Goal: Information Seeking & Learning: Learn about a topic

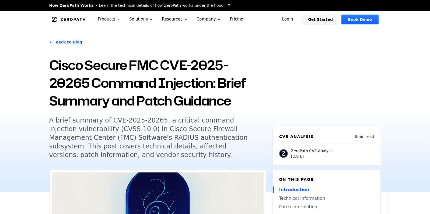
scroll to position [552, 0]
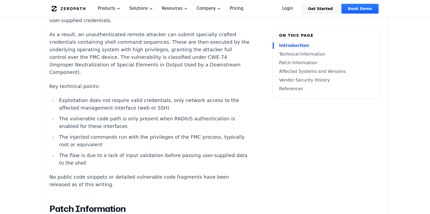
drag, startPoint x: 198, startPoint y: 123, endPoint x: 3, endPoint y: 96, distance: 196.3
copy div "Introduction Remote attackers can gain privileged shell access to Cisco Secure …"
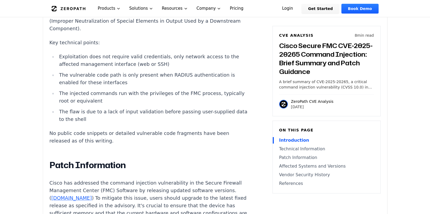
scroll to position [616, 0]
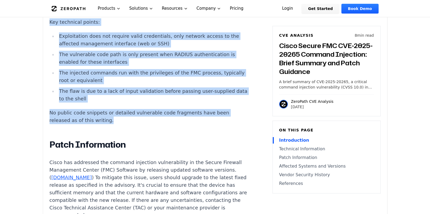
drag, startPoint x: 185, startPoint y: 147, endPoint x: 4, endPoint y: 68, distance: 197.2
click at [50, 68] on div "Introduction Remote attackers can gain privileged shell access to Cisco Secure …" at bounding box center [150, 154] width 200 height 781
copy div "Technical Information CVE-2025-20265 is a command injection vulnerability in th…"
click at [250, 84] on li "The injected commands run with the privileges of the FMC process, typically roo…" at bounding box center [153, 76] width 193 height 15
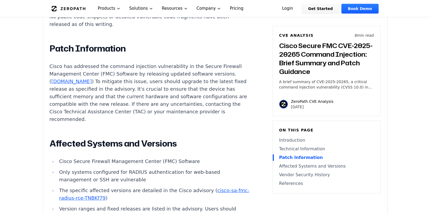
scroll to position [712, 0]
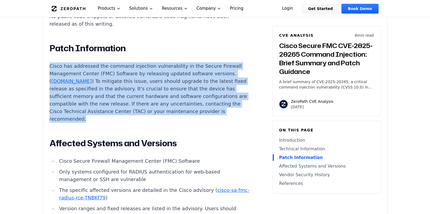
drag, startPoint x: 146, startPoint y: 84, endPoint x: 1, endPoint y: 75, distance: 145.0
click at [1, 75] on html "How ZeroPath Works Learn the technical details of how ZeroPath works under the …" at bounding box center [215, 136] width 430 height 1697
copy p "Cisco has addressed the command injection vulnerability in the Secure Firewall …"
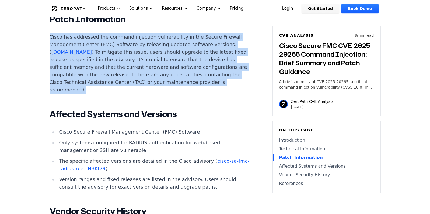
scroll to position [744, 0]
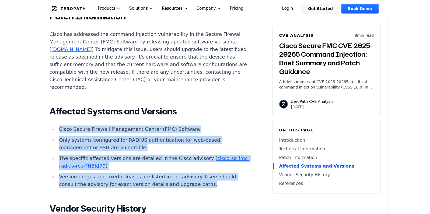
drag, startPoint x: 266, startPoint y: 92, endPoint x: 1, endPoint y: 72, distance: 266.1
click at [1, 72] on html "How ZeroPath Works Learn the technical details of how ZeroPath works under the …" at bounding box center [215, 104] width 430 height 1697
click at [250, 173] on li "Version ranges and fixed releases are listed in the advisory. Users should cons…" at bounding box center [153, 180] width 193 height 15
drag, startPoint x: 255, startPoint y: 90, endPoint x: 6, endPoint y: 69, distance: 249.8
click at [50, 69] on div "Introduction Remote attackers can gain privileged shell access to Cisco Secure …" at bounding box center [150, 26] width 200 height 781
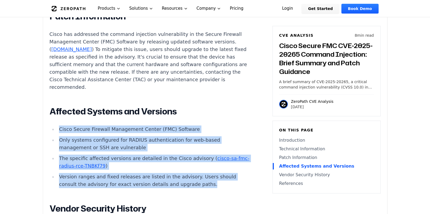
copy ul "Cisco Secure Firewall Management Center (FMC) Software Only systems configured …"
